Goal: Task Accomplishment & Management: Manage account settings

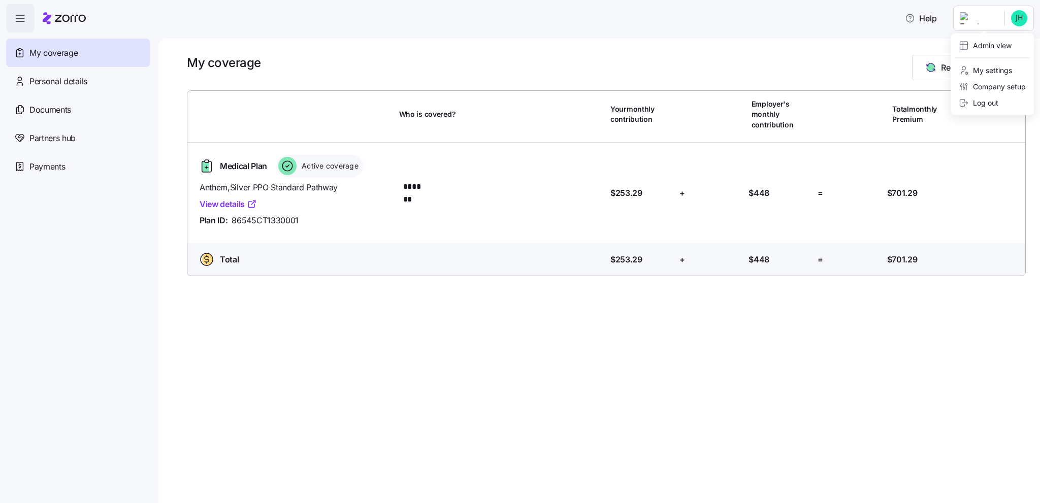
click at [949, 17] on html "Help My coverage Personal details Documents Partners hub Payments My coverage R…" at bounding box center [520, 248] width 1040 height 497
click at [986, 42] on div "Admin view" at bounding box center [985, 45] width 53 height 11
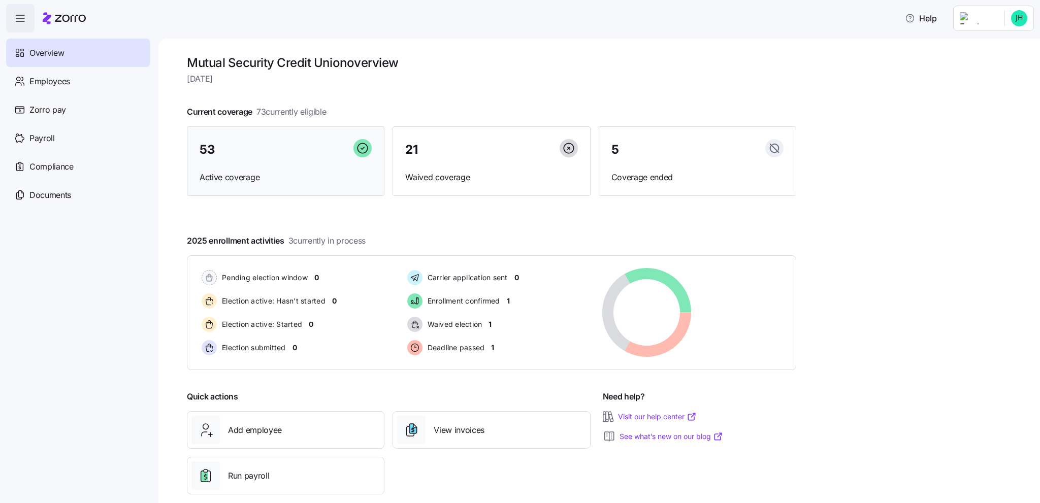
click at [329, 152] on div "53" at bounding box center [286, 150] width 172 height 22
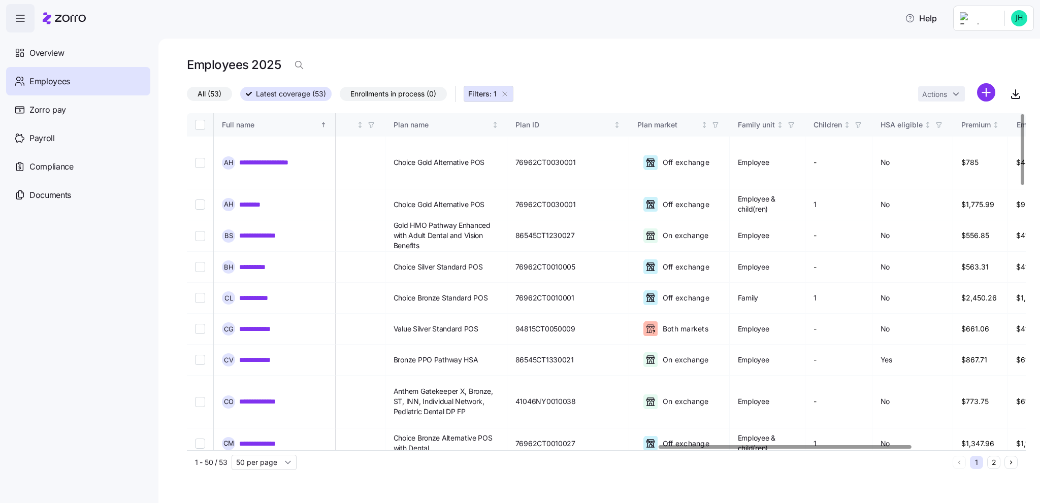
scroll to position [0, 1703]
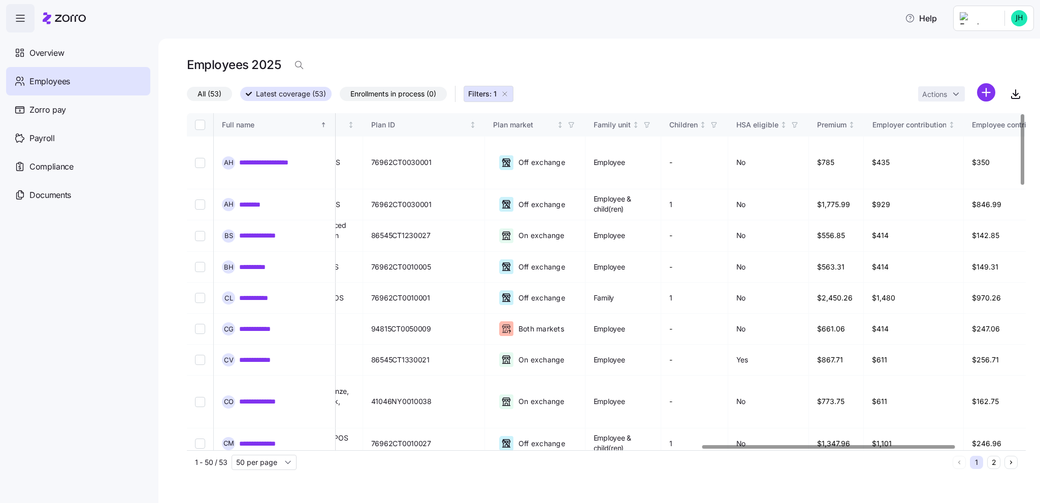
click at [725, 445] on div at bounding box center [828, 447] width 253 height 4
drag, startPoint x: 727, startPoint y: 444, endPoint x: 605, endPoint y: 463, distance: 123.3
click at [605, 463] on div "**********" at bounding box center [606, 293] width 839 height 361
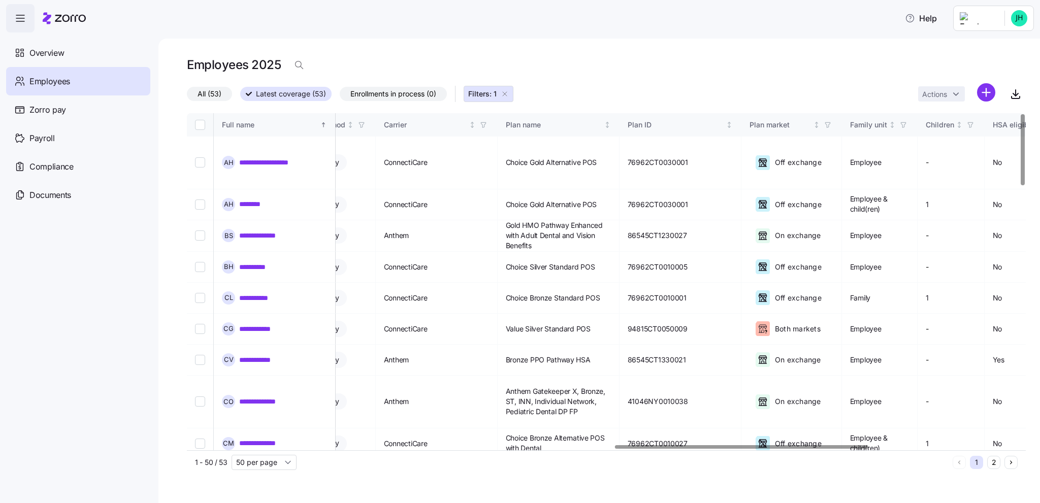
scroll to position [0, 1414]
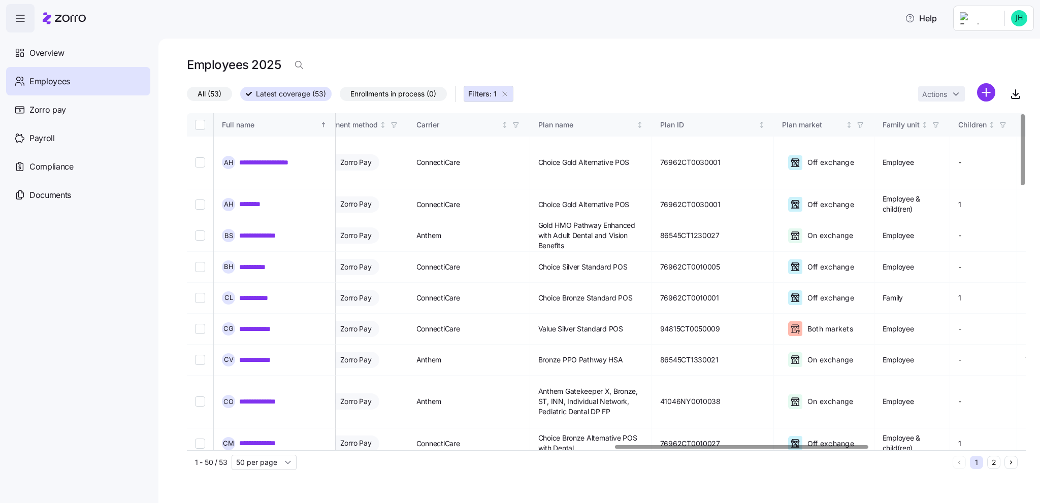
click at [656, 448] on div at bounding box center [741, 447] width 253 height 4
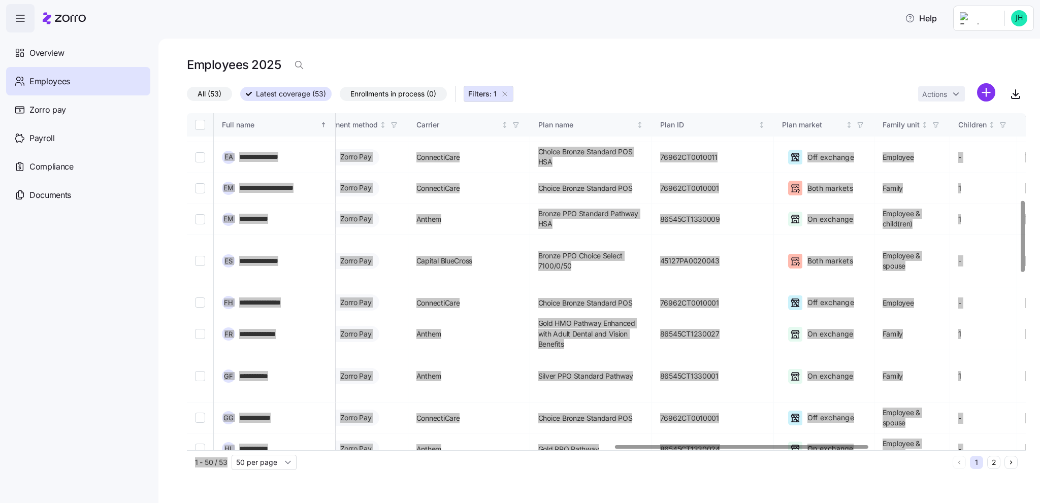
scroll to position [508, 1414]
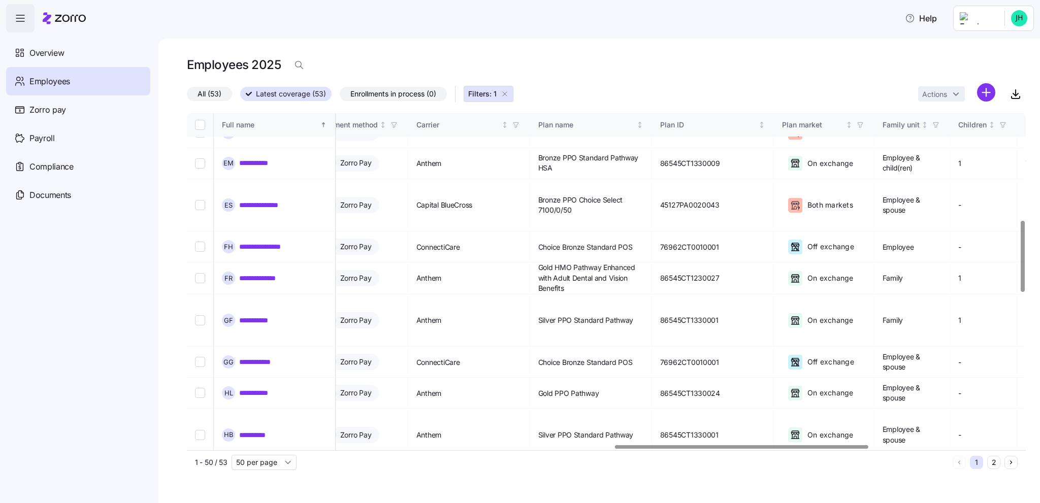
click at [418, 15] on div "Help" at bounding box center [520, 18] width 1028 height 28
